Goal: Information Seeking & Learning: Learn about a topic

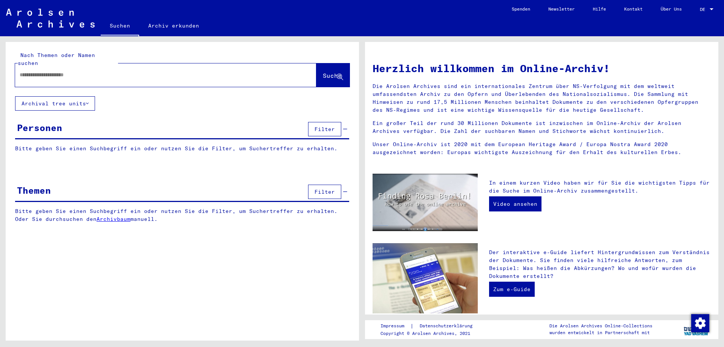
click at [61, 71] on input "text" at bounding box center [157, 75] width 274 height 8
type input "**********"
click at [323, 72] on span "Suche" at bounding box center [332, 76] width 19 height 8
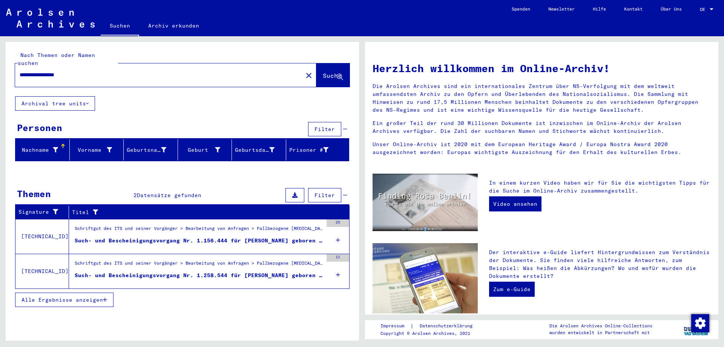
click at [248, 237] on div "Such- und Bescheinigungsvorgang Nr. 1.156.444 für [PERSON_NAME] geboren [DEMOGR…" at bounding box center [199, 241] width 248 height 8
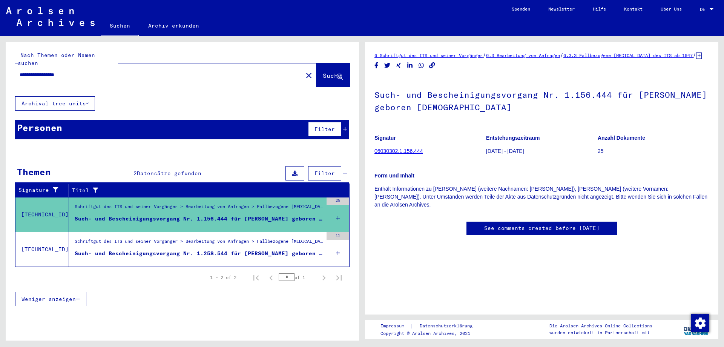
click at [396, 154] on link "06030302.1.156.444" at bounding box center [399, 151] width 48 height 6
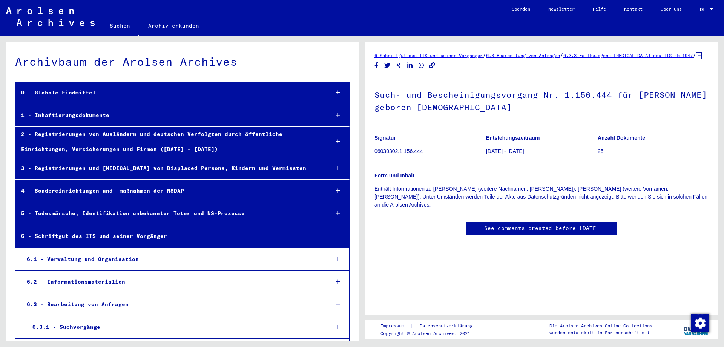
click at [89, 112] on div "1 - Inhaftierungsdokumente" at bounding box center [169, 115] width 308 height 15
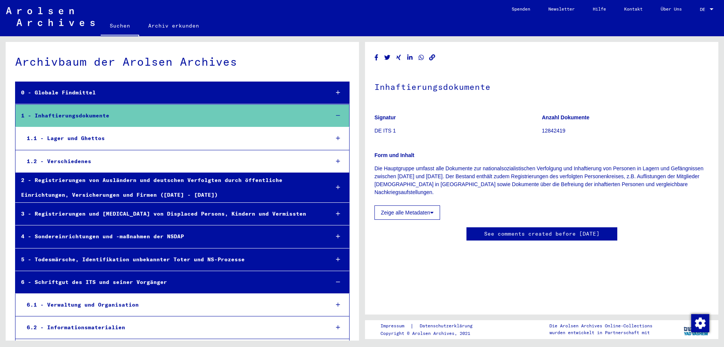
click at [90, 136] on div "1.1 - Lager und Ghettos" at bounding box center [172, 138] width 303 height 15
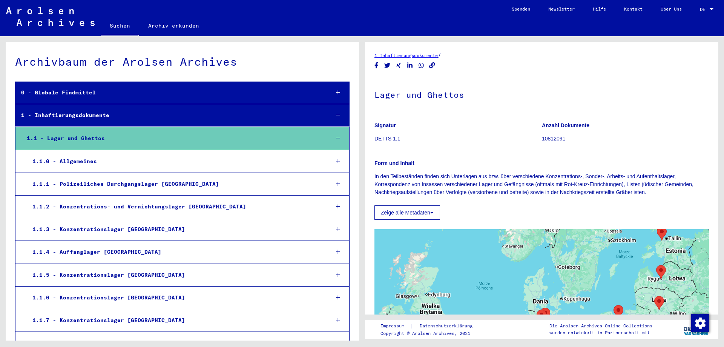
click at [89, 163] on div "1.1.0 - Allgemeines" at bounding box center [175, 161] width 297 height 15
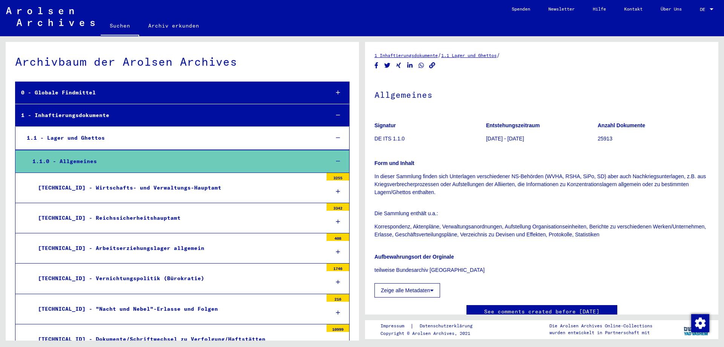
click at [92, 190] on div "[TECHNICAL_ID] - Wirtschafts- und Verwaltungs-Hauptamt" at bounding box center [177, 187] width 291 height 15
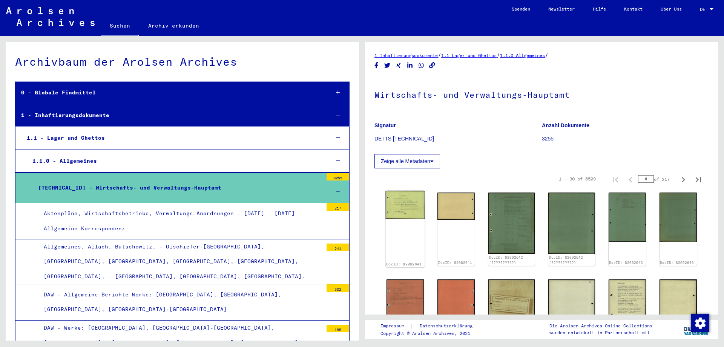
click at [406, 205] on img at bounding box center [405, 205] width 39 height 28
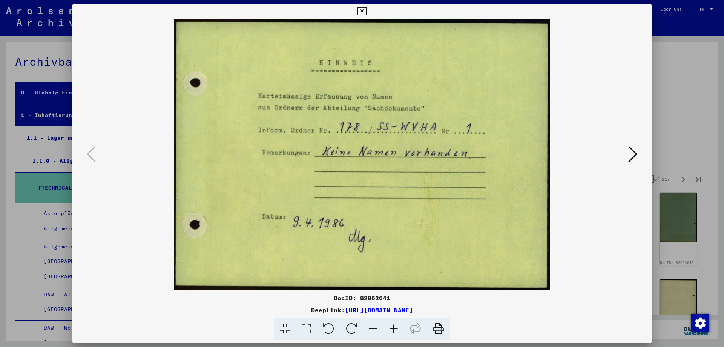
click at [632, 154] on icon at bounding box center [633, 154] width 9 height 18
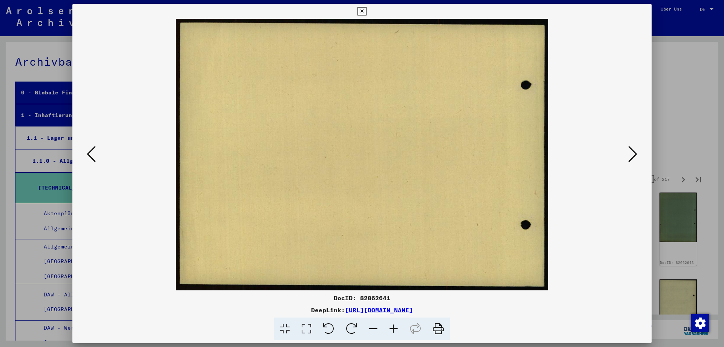
click at [632, 154] on icon at bounding box center [633, 154] width 9 height 18
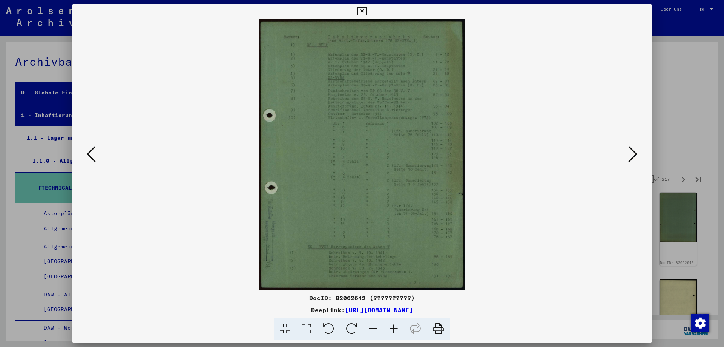
click at [632, 154] on icon at bounding box center [633, 154] width 9 height 18
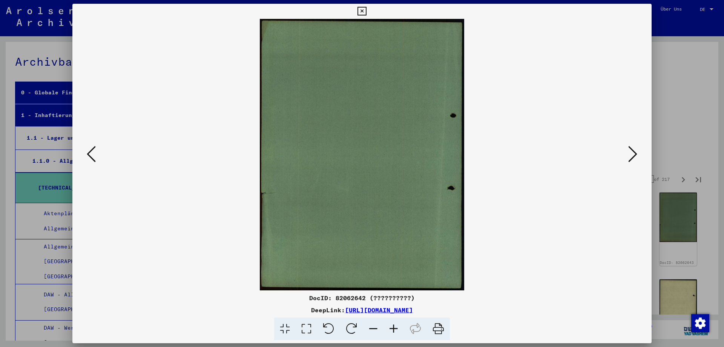
click at [632, 154] on icon at bounding box center [633, 154] width 9 height 18
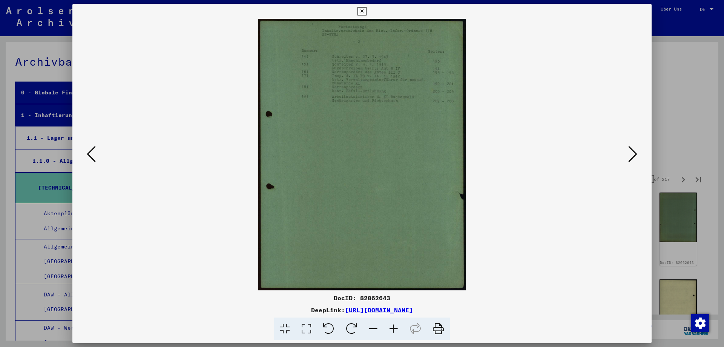
click at [632, 154] on icon at bounding box center [633, 154] width 9 height 18
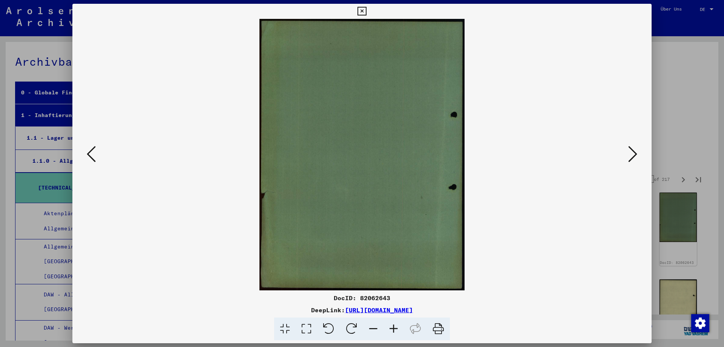
click at [632, 154] on icon at bounding box center [633, 154] width 9 height 18
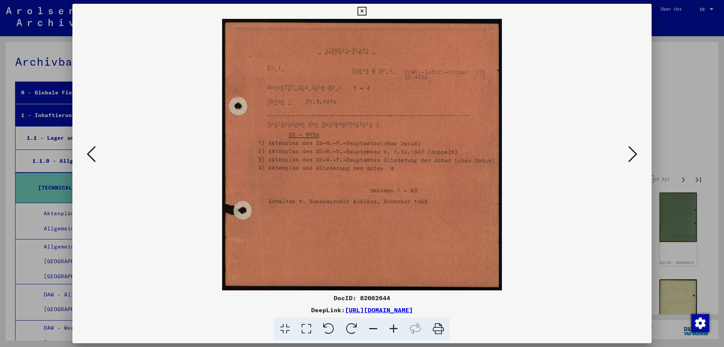
click at [632, 154] on icon at bounding box center [633, 154] width 9 height 18
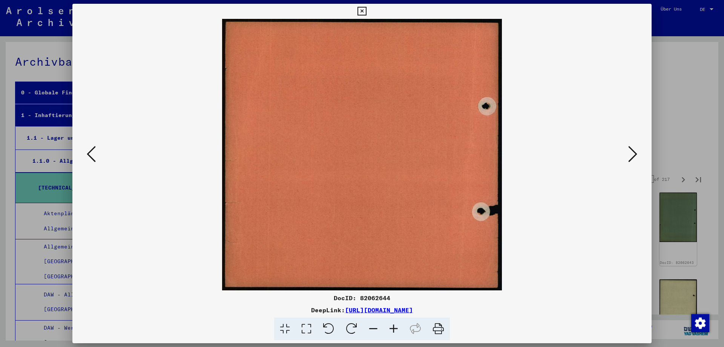
click at [632, 154] on icon at bounding box center [633, 154] width 9 height 18
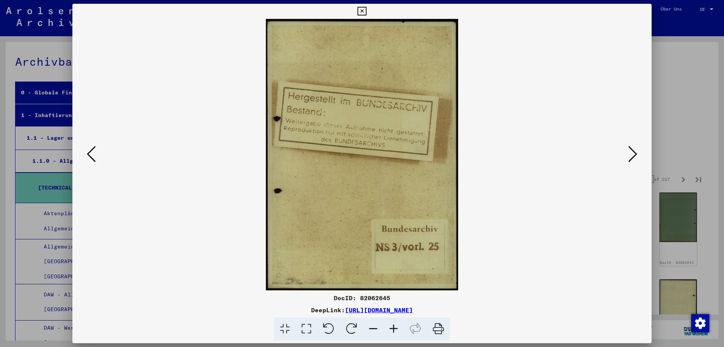
click at [632, 154] on icon at bounding box center [633, 154] width 9 height 18
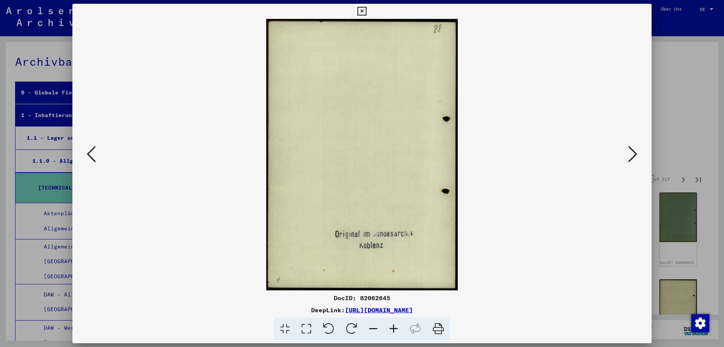
click at [632, 154] on icon at bounding box center [633, 154] width 9 height 18
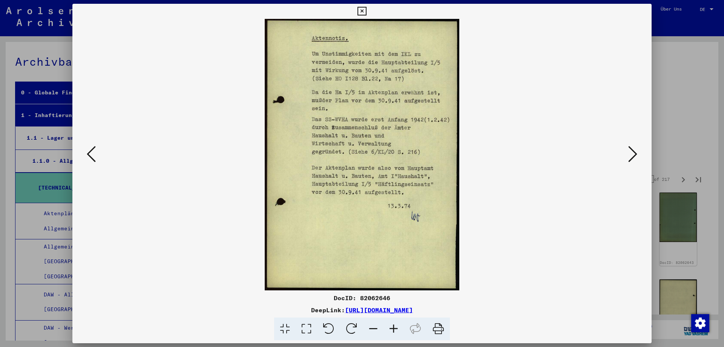
click at [632, 154] on icon at bounding box center [633, 154] width 9 height 18
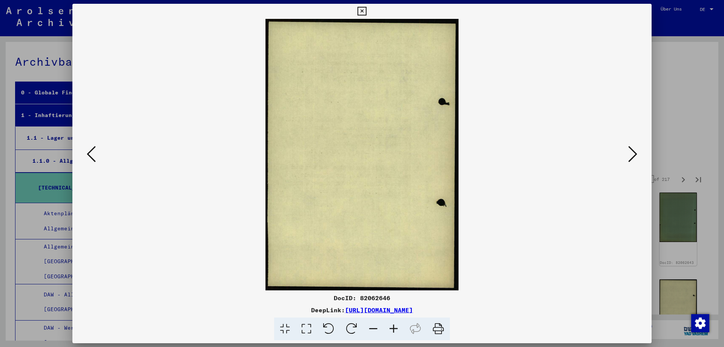
click at [632, 154] on icon at bounding box center [633, 154] width 9 height 18
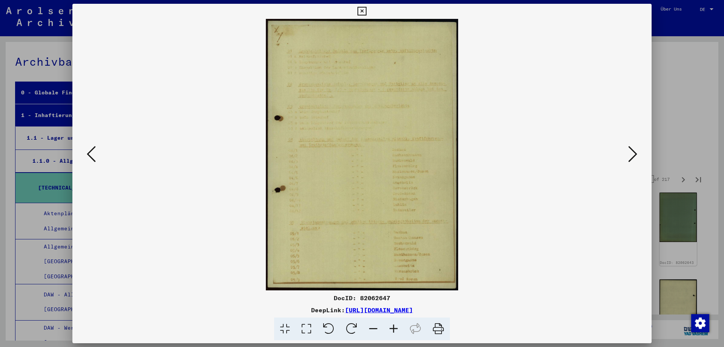
click at [632, 154] on icon at bounding box center [633, 154] width 9 height 18
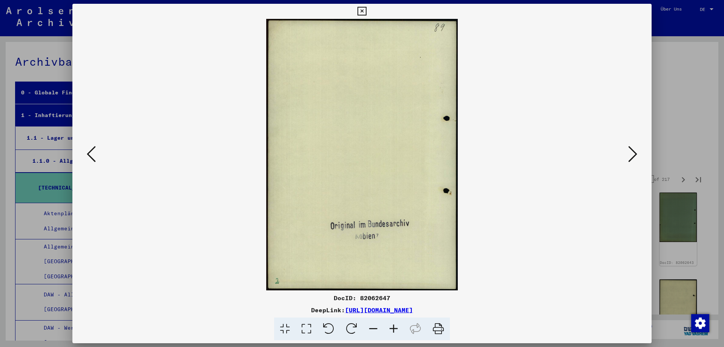
click at [632, 154] on icon at bounding box center [633, 154] width 9 height 18
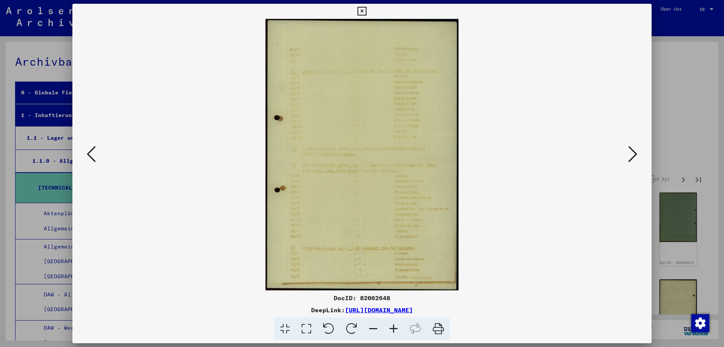
click at [632, 154] on icon at bounding box center [633, 154] width 9 height 18
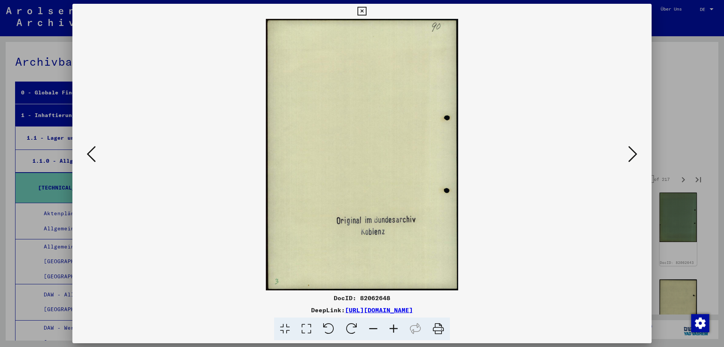
click at [632, 154] on icon at bounding box center [633, 154] width 9 height 18
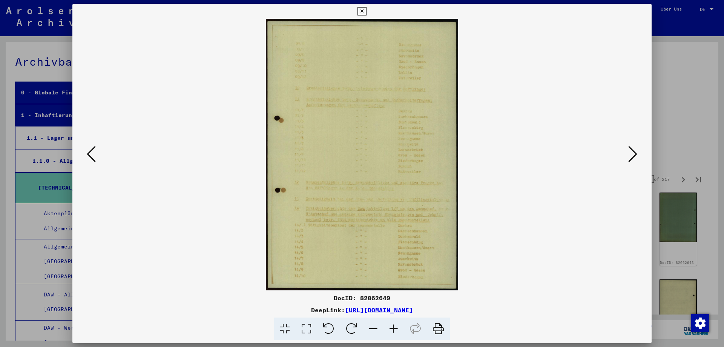
click at [632, 154] on icon at bounding box center [633, 154] width 9 height 18
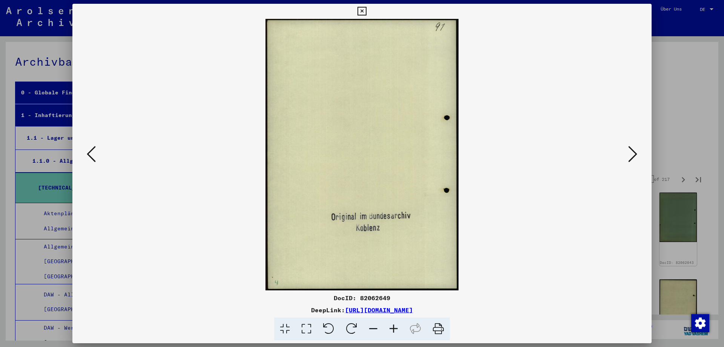
click at [632, 154] on icon at bounding box center [633, 154] width 9 height 18
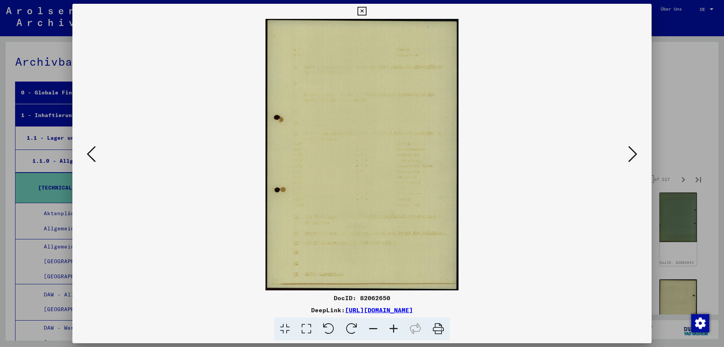
click at [366, 11] on icon at bounding box center [362, 11] width 9 height 9
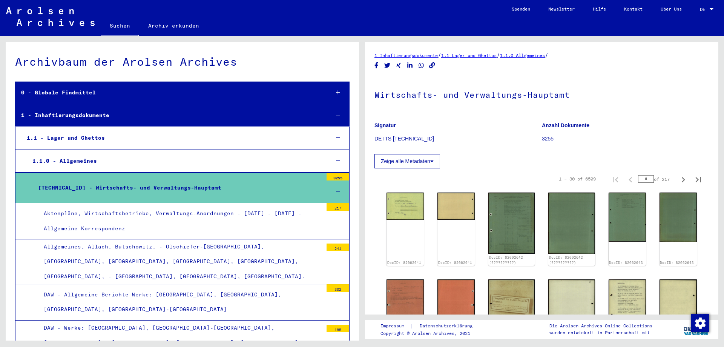
click at [92, 215] on div "Aktenpläne, Wirtschaftsbetriebe, Verwaltungs-Anordnungen - [DATE] - [DATE] - Al…" at bounding box center [180, 220] width 285 height 29
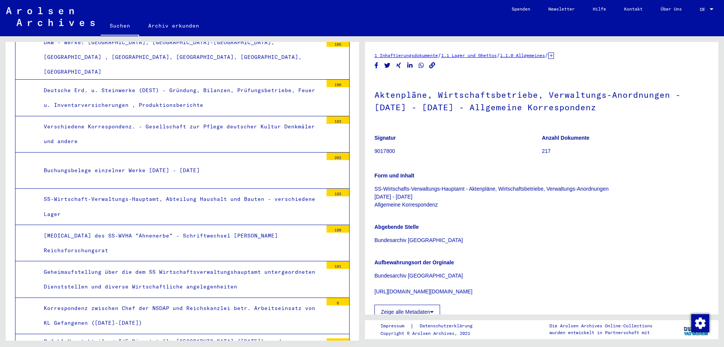
click at [87, 301] on div "Korrespondenz zwischen Chef der NSDAP und Reichskanzlei betr. Arbeitseinsatz vo…" at bounding box center [180, 315] width 285 height 29
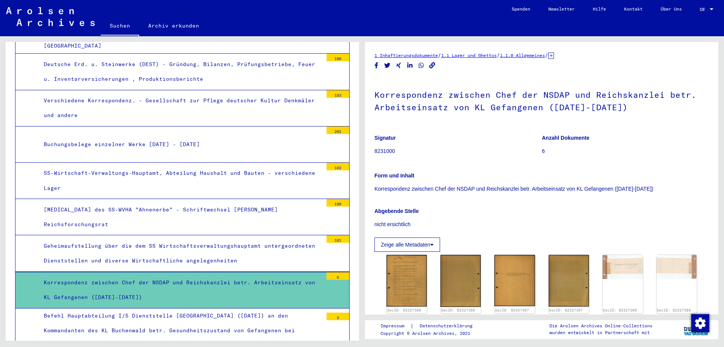
scroll to position [326, 0]
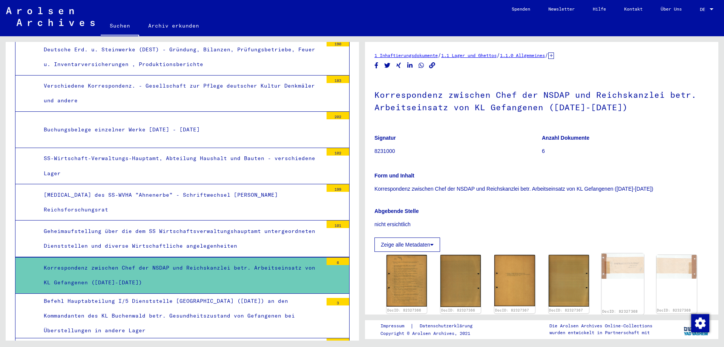
click at [624, 255] on img at bounding box center [623, 265] width 43 height 25
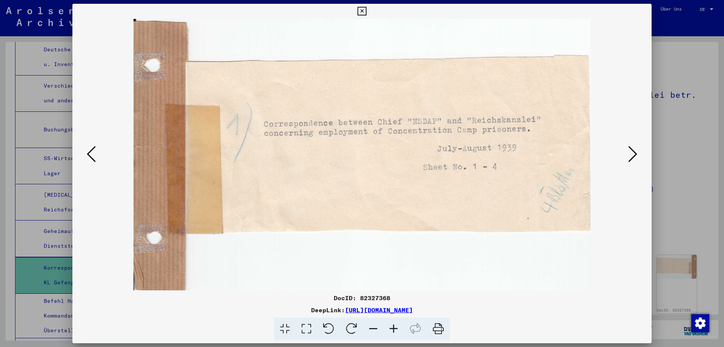
click at [631, 153] on icon at bounding box center [633, 154] width 9 height 18
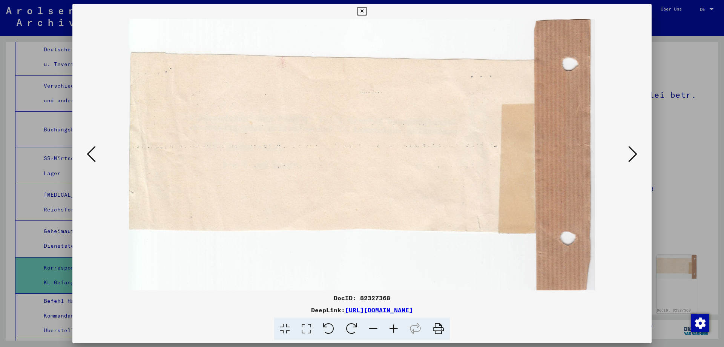
click at [631, 153] on icon at bounding box center [633, 154] width 9 height 18
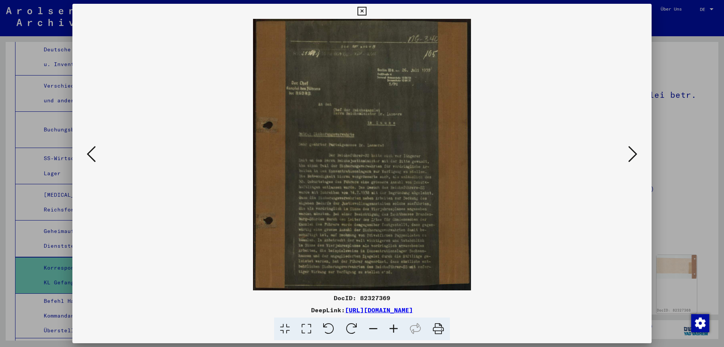
click at [631, 153] on icon at bounding box center [633, 154] width 9 height 18
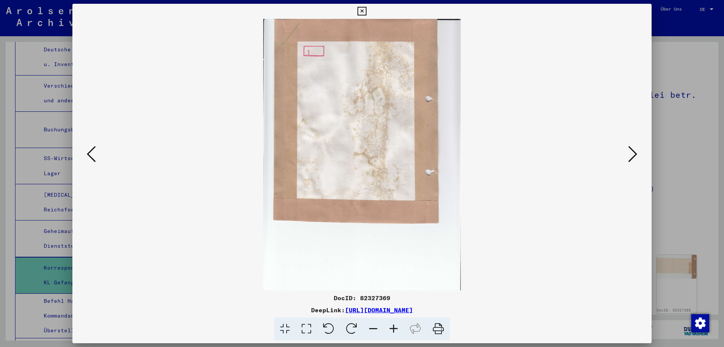
click at [631, 153] on icon at bounding box center [633, 154] width 9 height 18
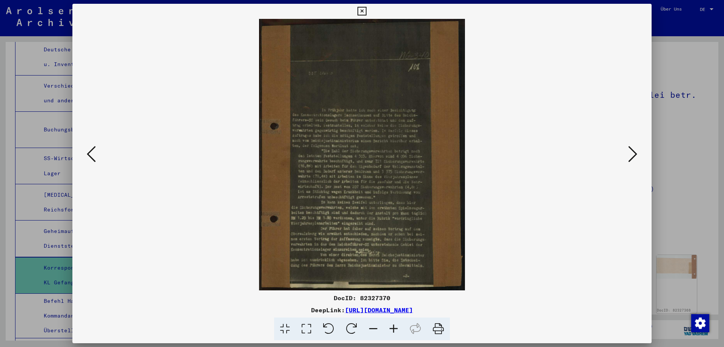
click at [631, 153] on icon at bounding box center [633, 154] width 9 height 18
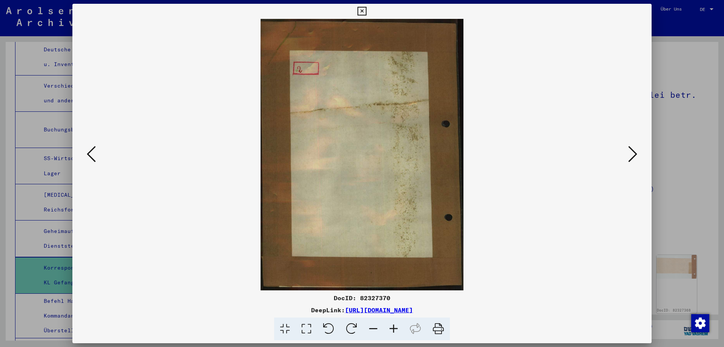
click at [366, 8] on icon at bounding box center [362, 11] width 9 height 9
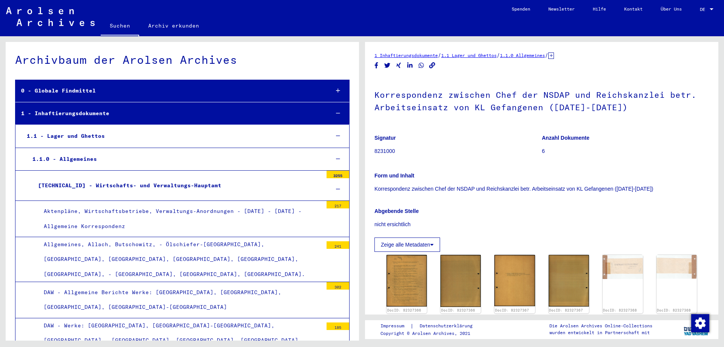
scroll to position [0, 0]
